Goal: Task Accomplishment & Management: Use online tool/utility

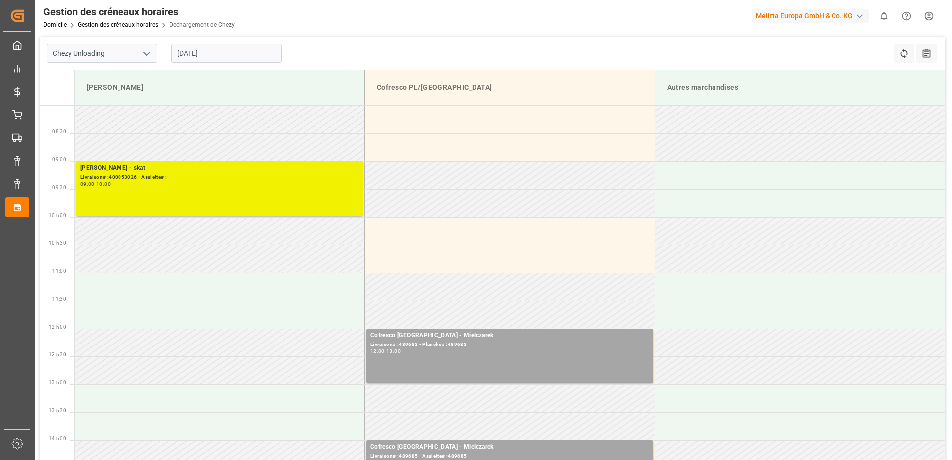
click at [301, 177] on div "Livraison# :400053026 - Assiette# :" at bounding box center [219, 177] width 279 height 8
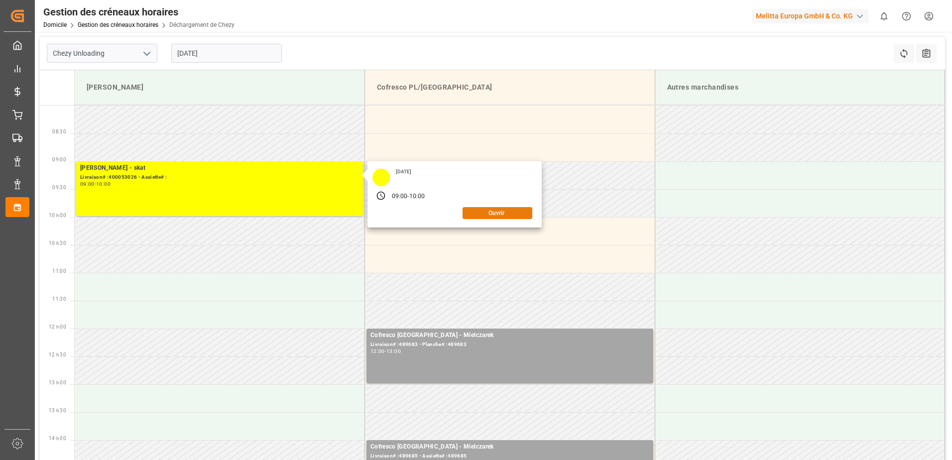
click at [517, 213] on button "Ouvrir" at bounding box center [498, 213] width 70 height 12
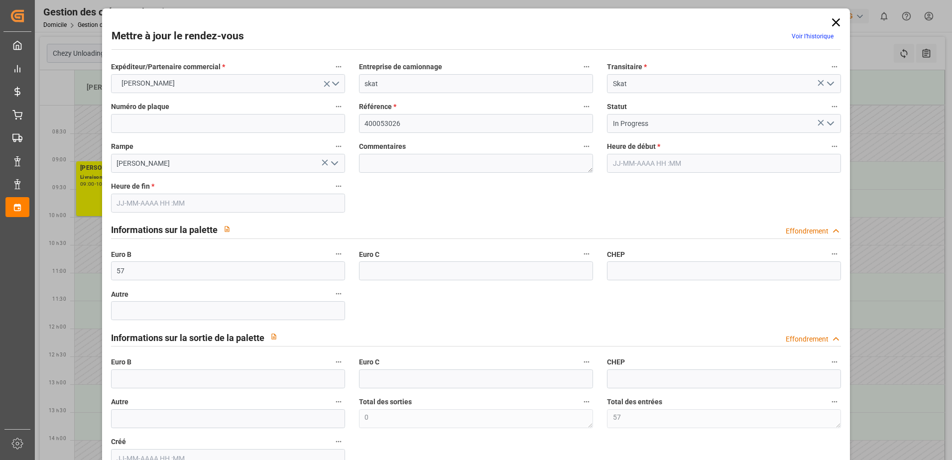
type input "[DATE] 09:00"
type input "[DATE] 10:00"
type input "[DATE] 12:35"
click at [825, 120] on icon "Ouvrir le menu" at bounding box center [831, 124] width 12 height 12
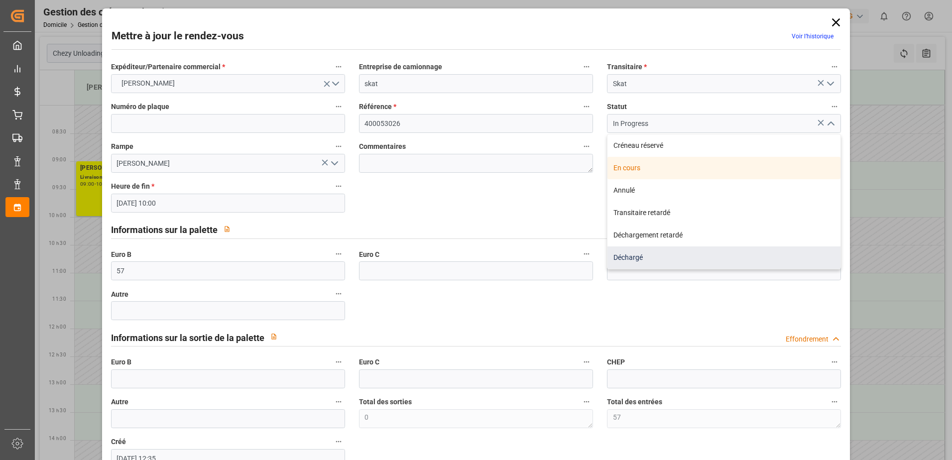
click at [672, 260] on div "Déchargé" at bounding box center [724, 258] width 233 height 22
type input "Unloaded"
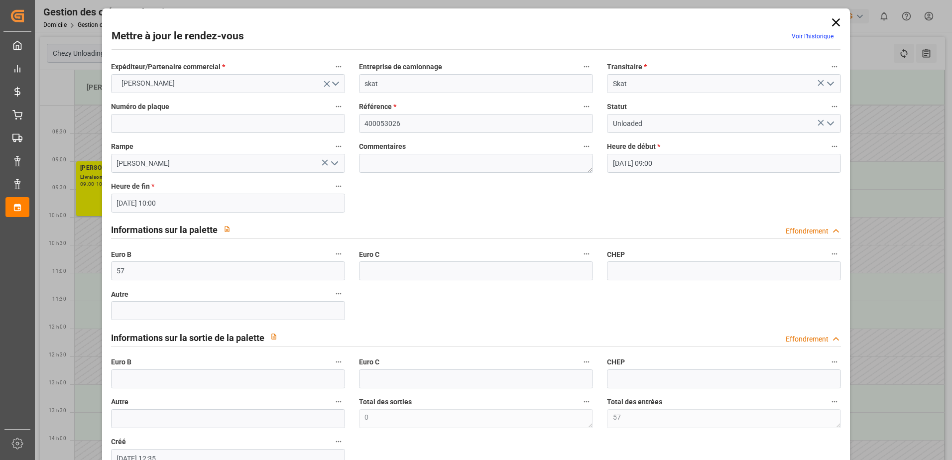
scroll to position [66, 0]
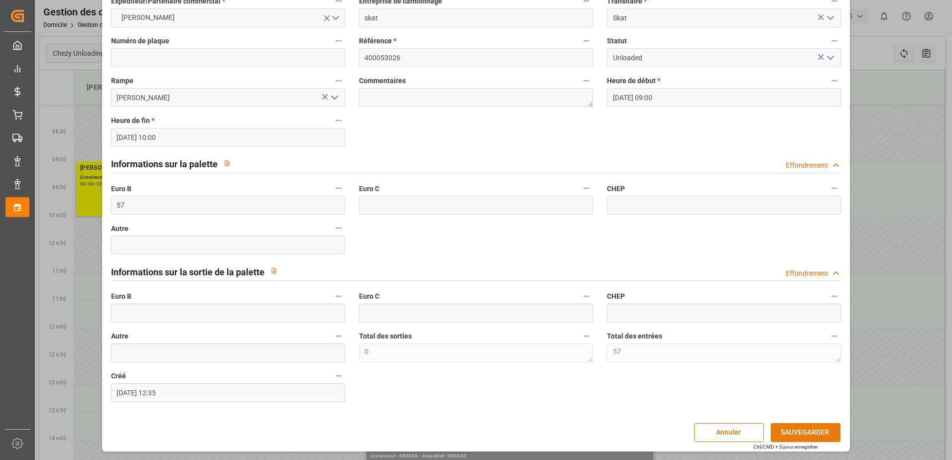
click at [805, 431] on button "SAUVEGARDER" at bounding box center [806, 432] width 70 height 19
